Goal: Information Seeking & Learning: Learn about a topic

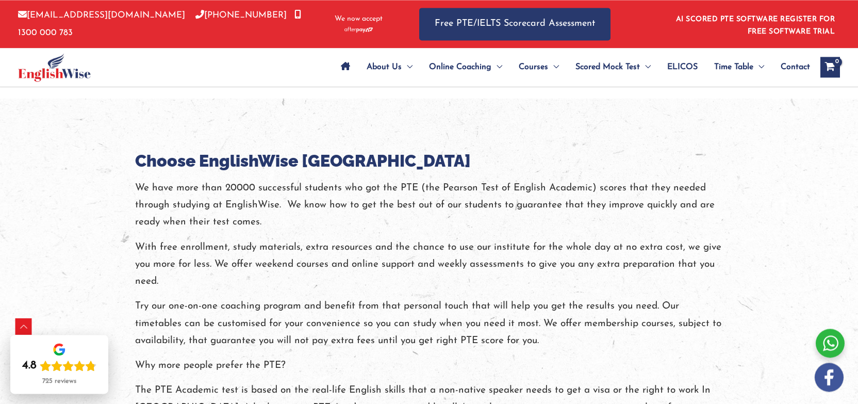
scroll to position [1180, 0]
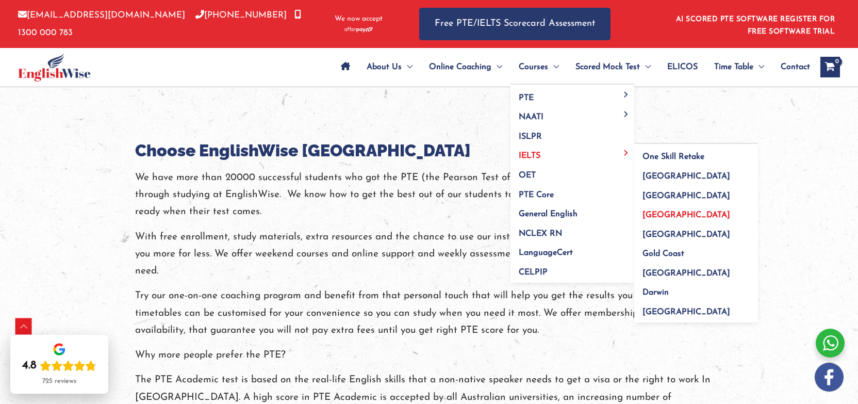
click at [647, 213] on span "[GEOGRAPHIC_DATA]" at bounding box center [687, 215] width 88 height 8
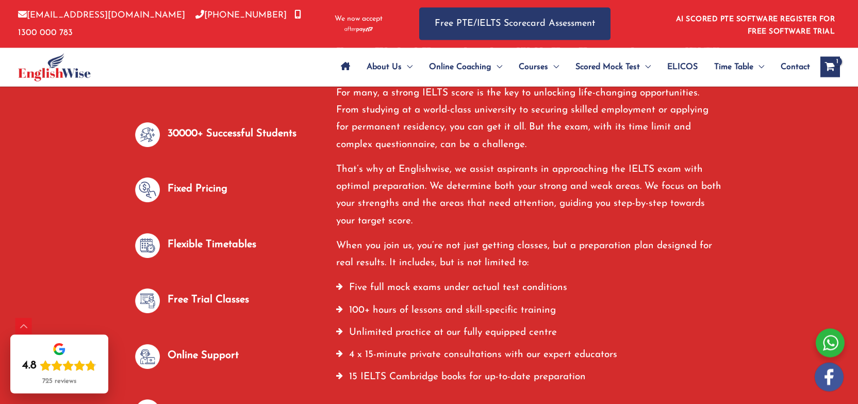
scroll to position [483, 0]
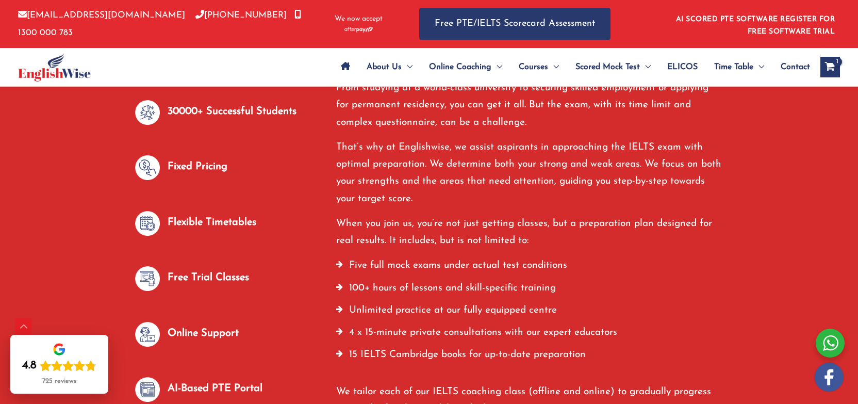
click at [200, 169] on p "Fixed Pricing" at bounding box center [198, 166] width 60 height 17
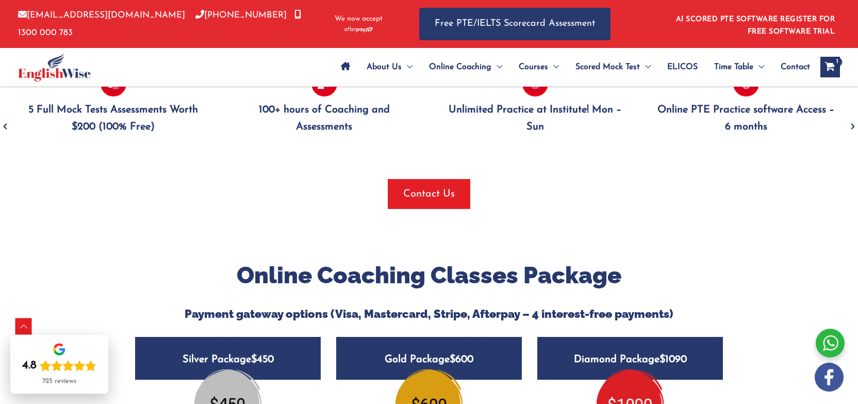
scroll to position [1019, 0]
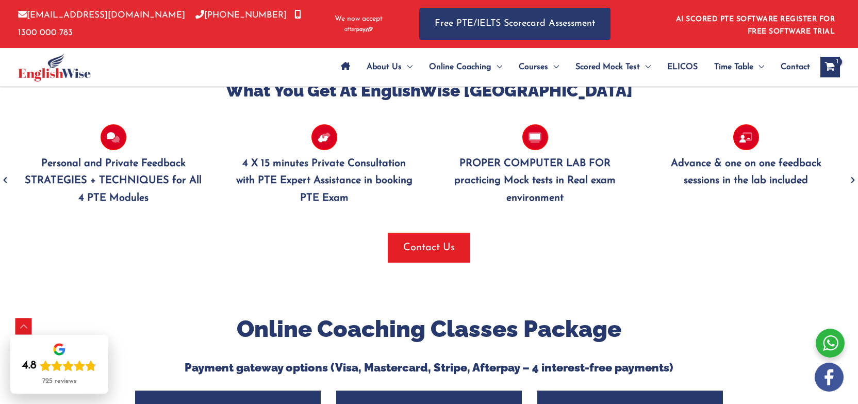
click at [5, 180] on icon "Previous" at bounding box center [5, 180] width 10 height 24
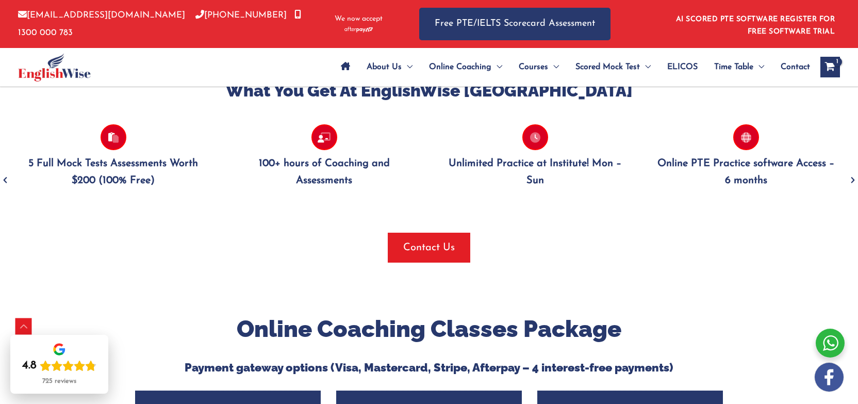
click at [852, 180] on icon "Next" at bounding box center [853, 180] width 10 height 24
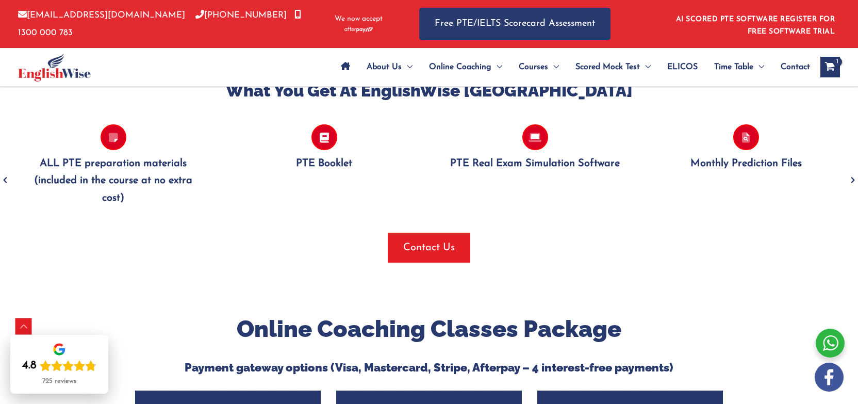
click at [852, 180] on icon "Next" at bounding box center [853, 180] width 10 height 24
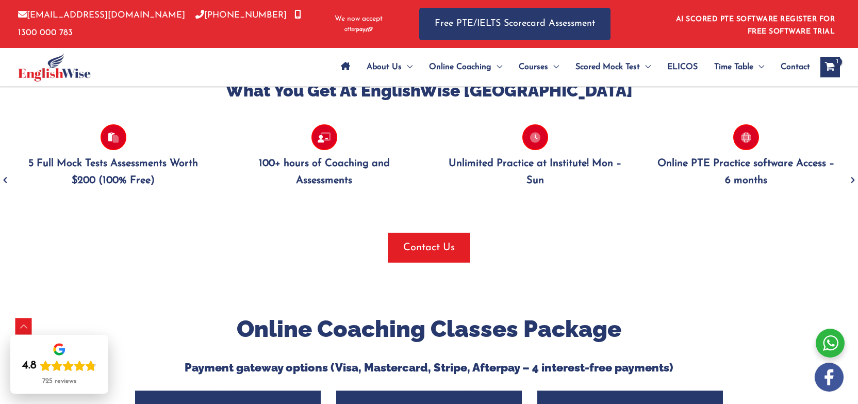
click at [851, 180] on icon "Next" at bounding box center [853, 180] width 10 height 24
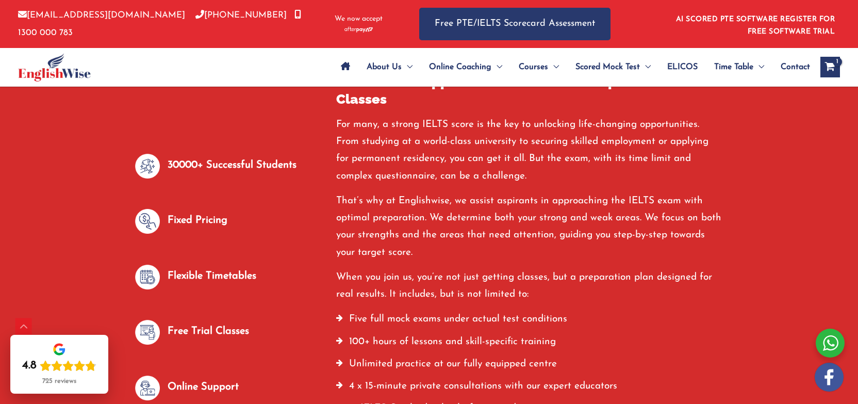
scroll to position [54, 0]
